Goal: Task Accomplishment & Management: Use online tool/utility

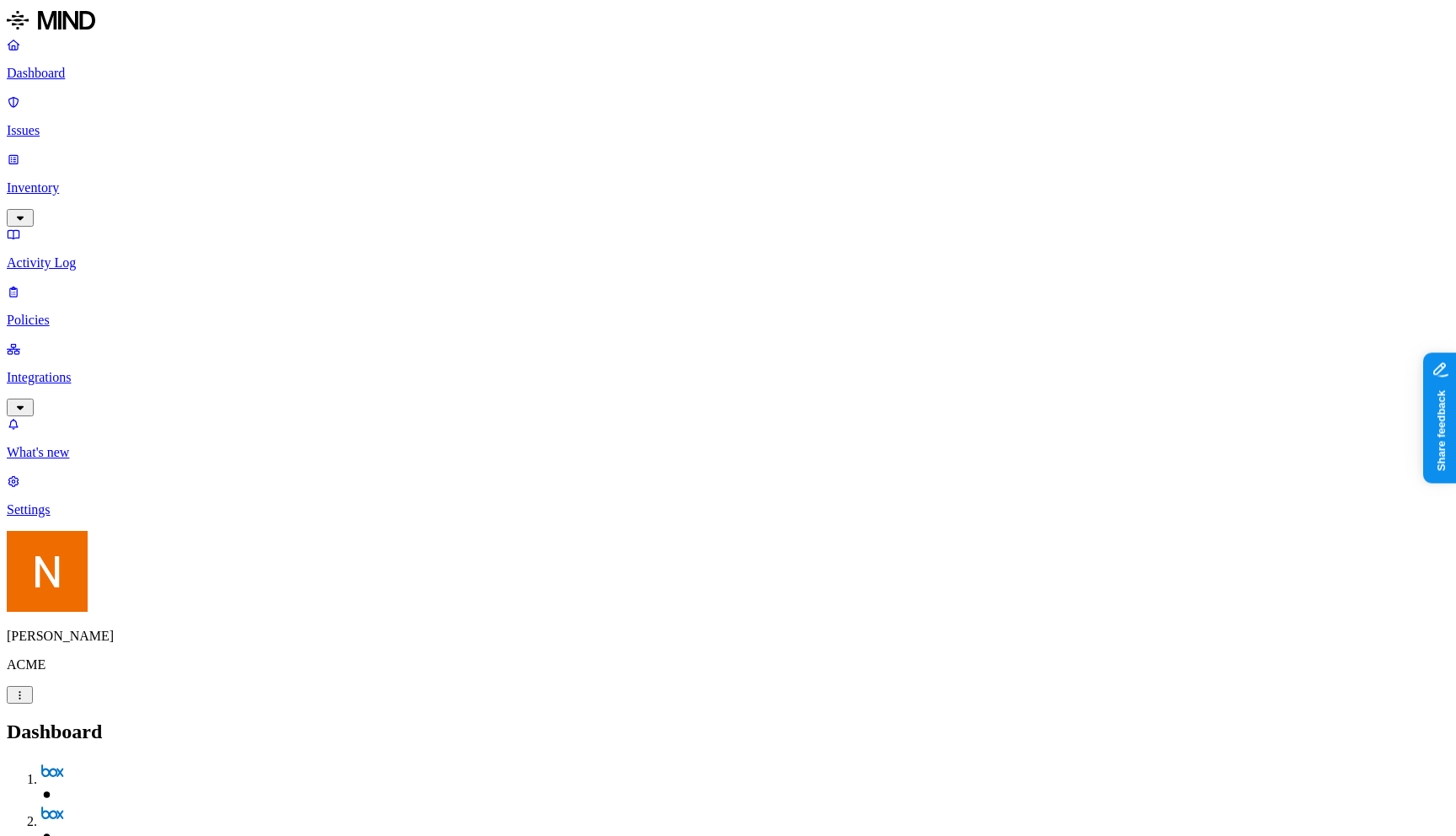
click at [102, 180] on p "Inventory" at bounding box center [728, 187] width 1443 height 15
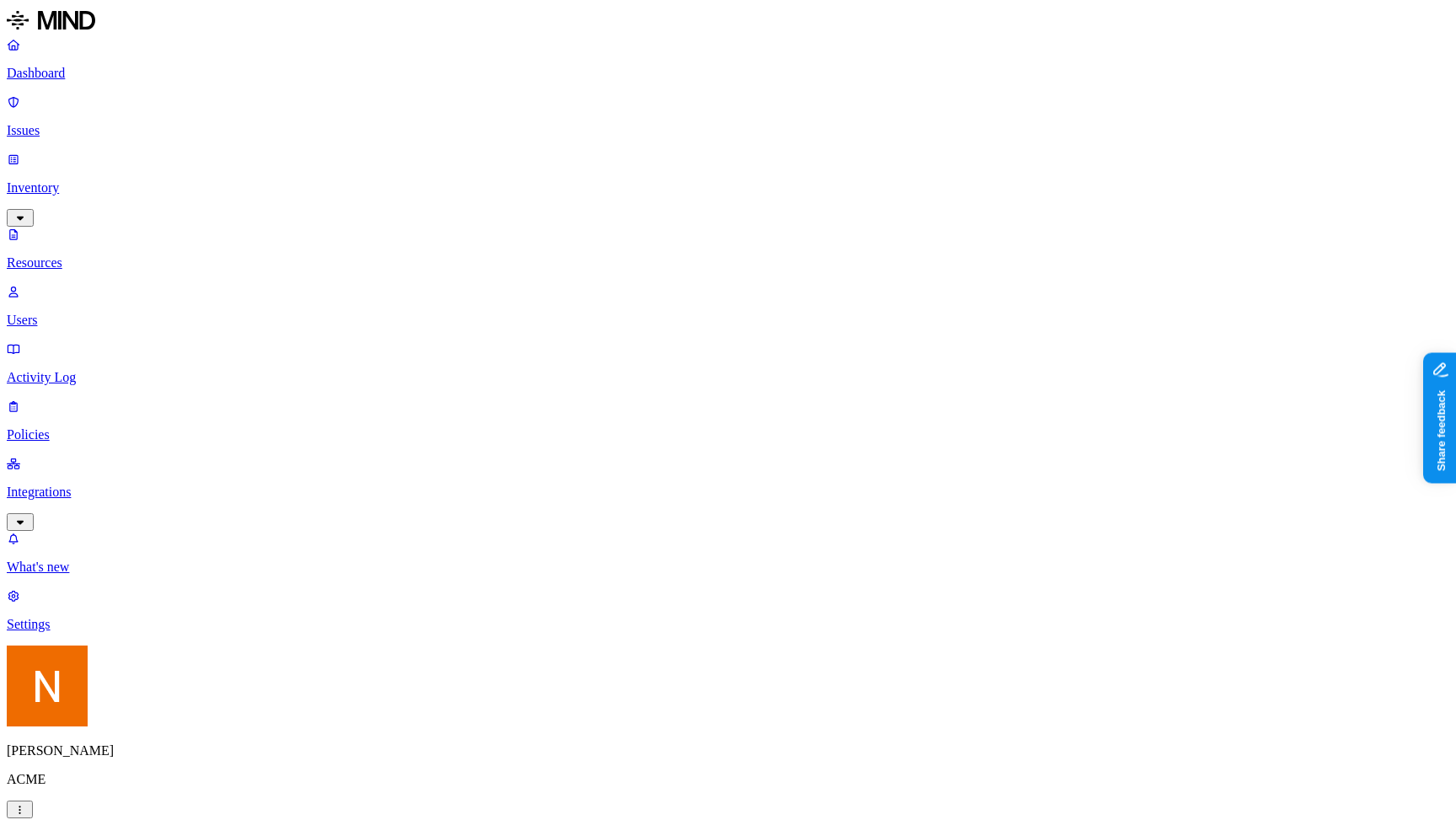
click at [89, 484] on p "Integrations" at bounding box center [728, 492] width 1443 height 15
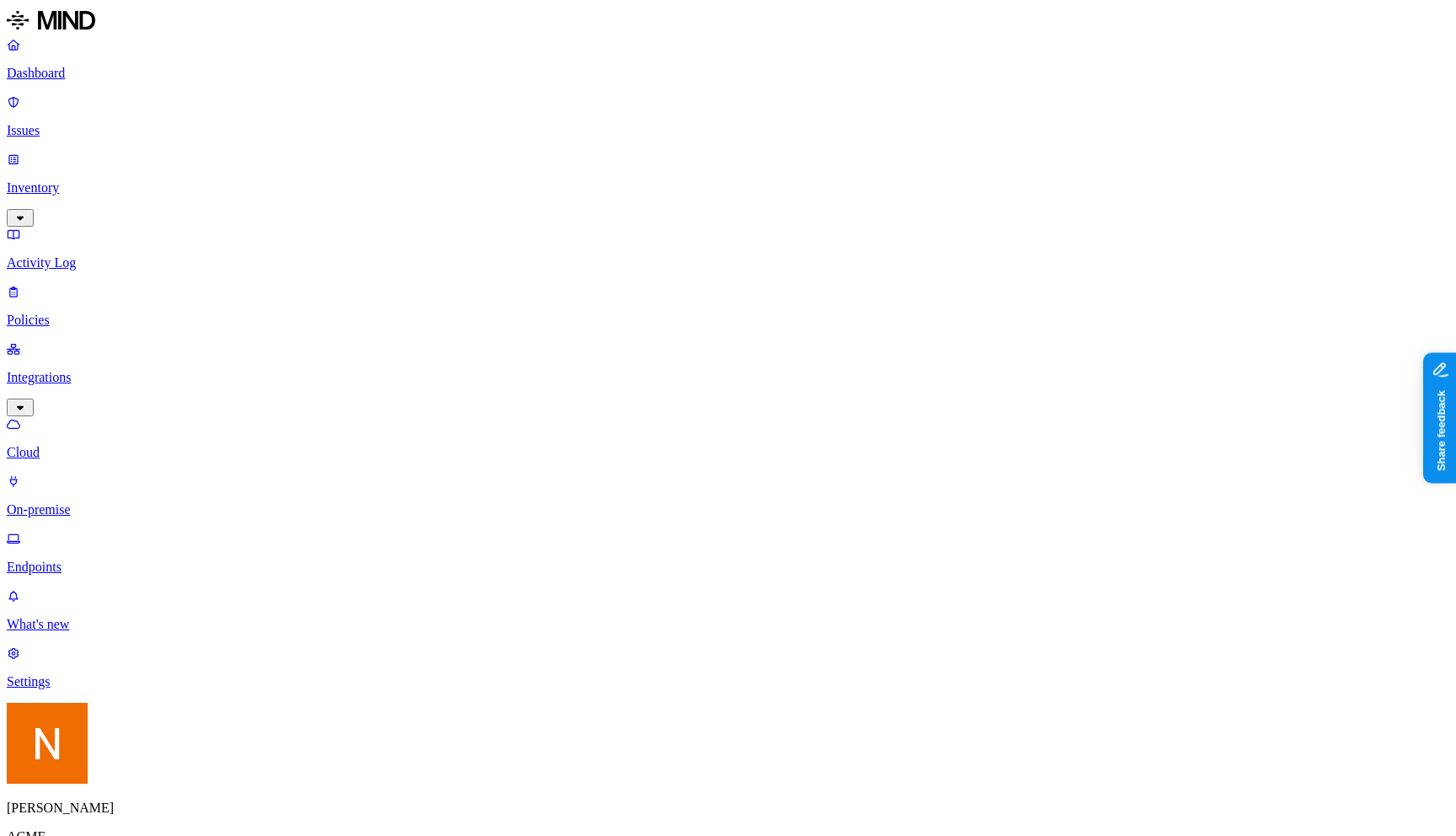
click at [93, 559] on p "Endpoints" at bounding box center [728, 567] width 1443 height 15
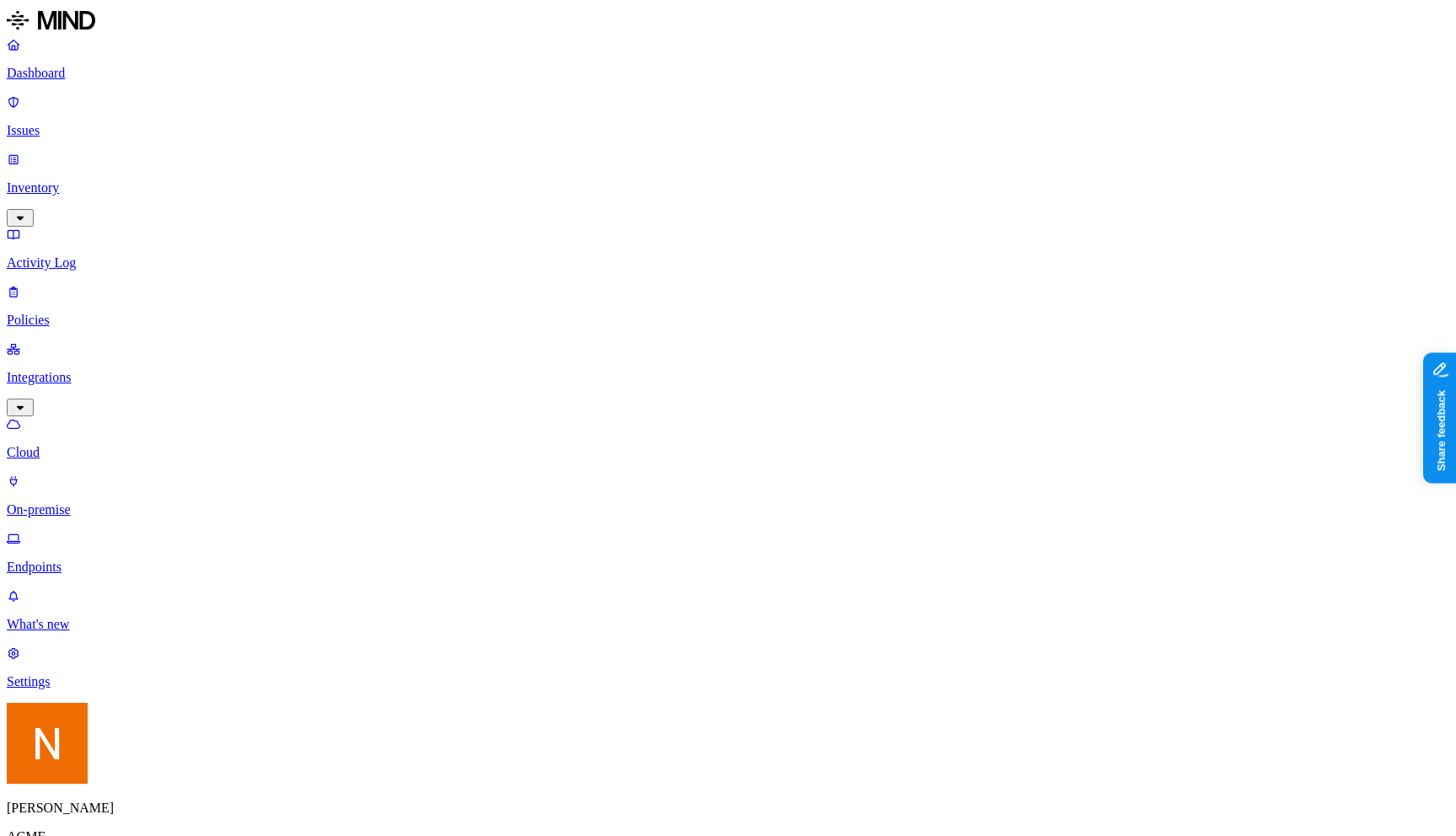
scroll to position [352, 0]
